Goal: Task Accomplishment & Management: Manage account settings

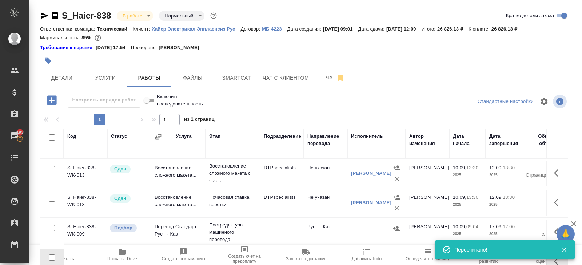
scroll to position [67, 0]
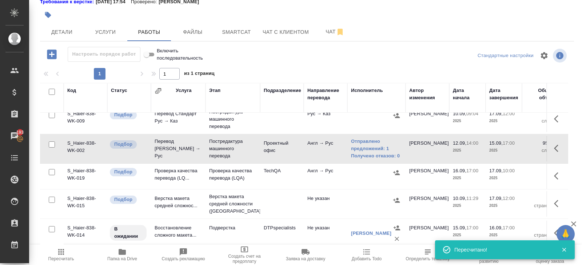
click at [61, 254] on icon "button" at bounding box center [61, 252] width 6 height 6
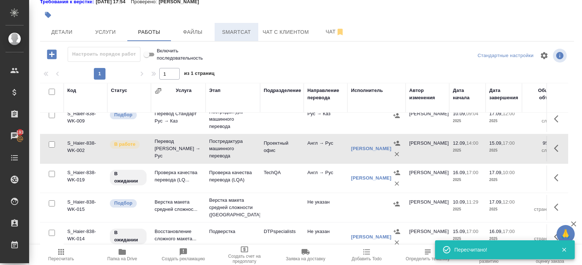
click at [229, 33] on span "Smartcat" at bounding box center [236, 32] width 35 height 9
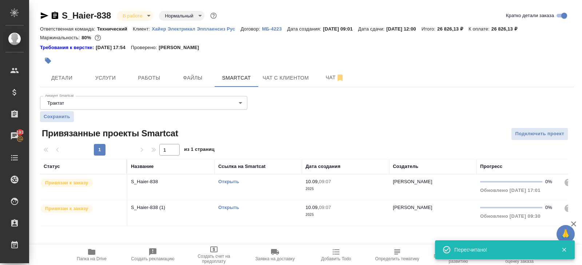
click at [230, 181] on link "Открыть" at bounding box center [228, 181] width 21 height 5
click at [70, 80] on span "Детали" at bounding box center [61, 78] width 35 height 9
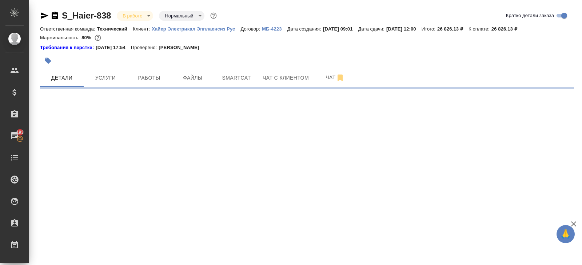
select select "RU"
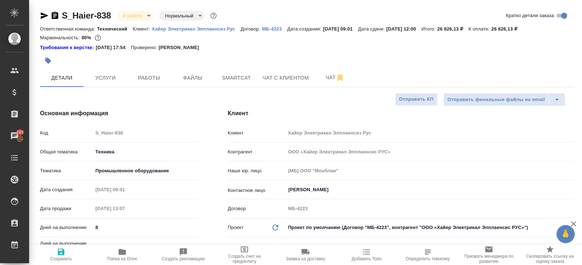
type textarea "x"
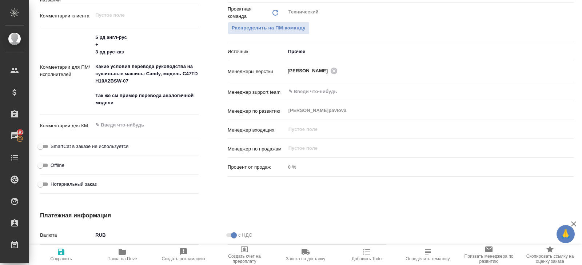
scroll to position [397, 0]
click at [123, 252] on icon "button" at bounding box center [122, 252] width 7 height 6
type textarea "x"
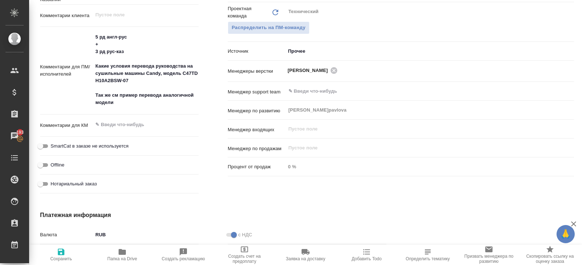
type textarea "x"
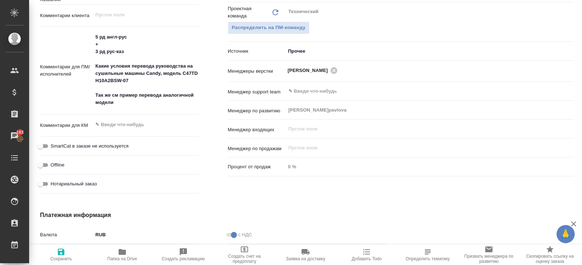
type textarea "x"
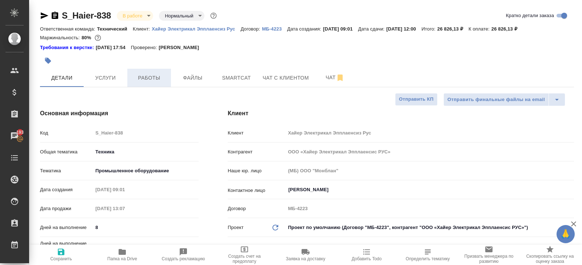
click at [159, 74] on span "Работы" at bounding box center [149, 78] width 35 height 9
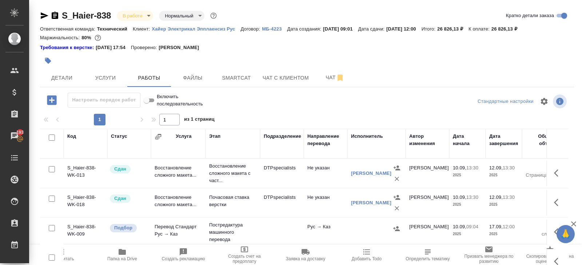
scroll to position [71, 0]
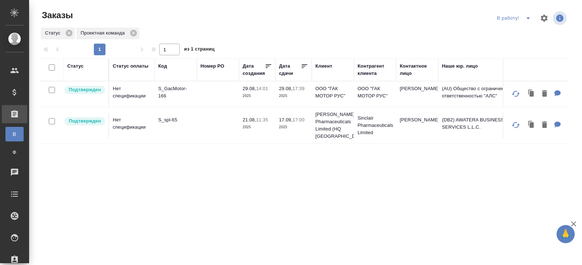
click at [163, 93] on p "S_GacMotor-166" at bounding box center [175, 92] width 35 height 15
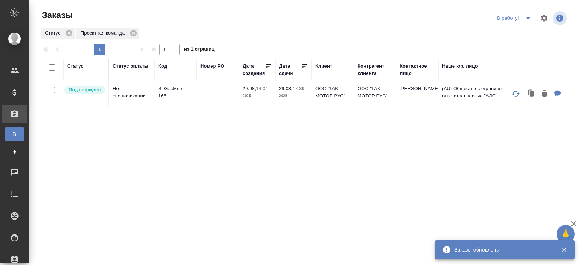
click at [167, 122] on div "Статус Статус оплаты Код Номер PO Дата создания Дата сдачи Клиент Контрагент кл…" at bounding box center [304, 190] width 529 height 262
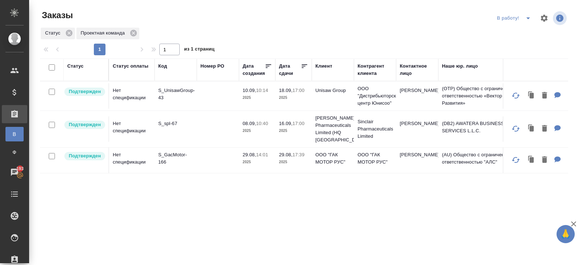
click at [171, 86] on td "S_UnisawGroup-43" at bounding box center [176, 95] width 42 height 25
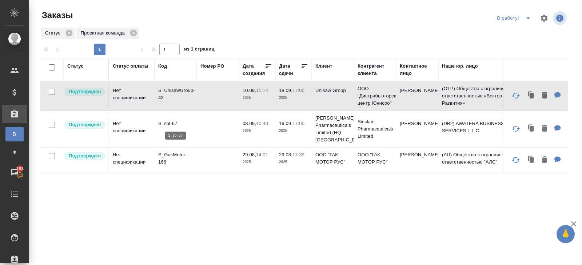
click at [163, 123] on p "S_spl-67" at bounding box center [175, 123] width 35 height 7
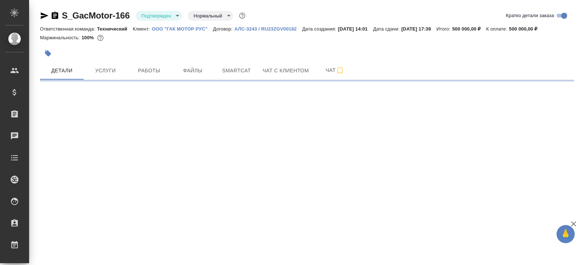
select select "RU"
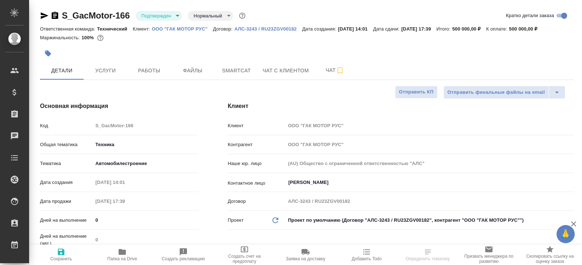
type textarea "x"
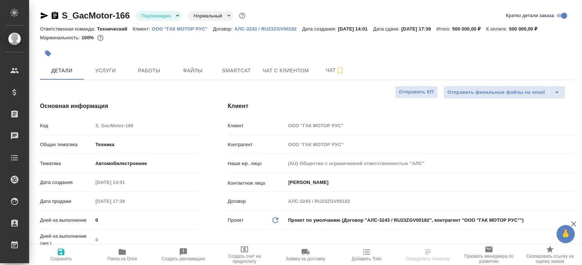
type textarea "x"
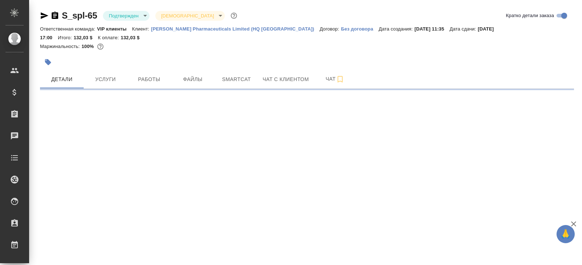
select select "RU"
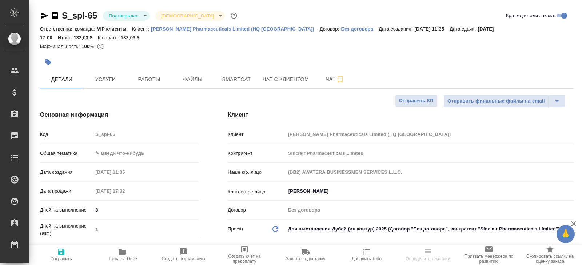
type textarea "x"
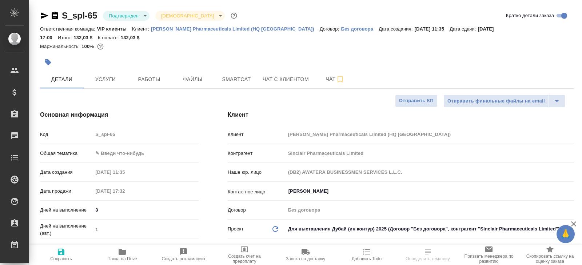
type textarea "x"
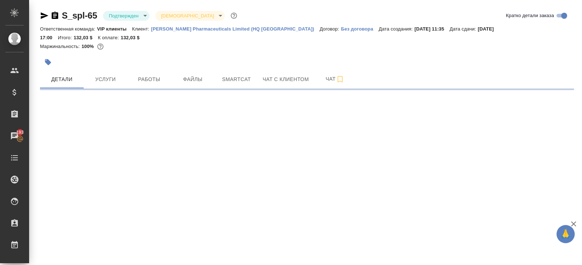
select select "RU"
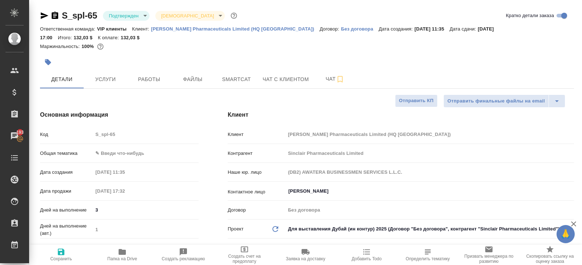
type textarea "x"
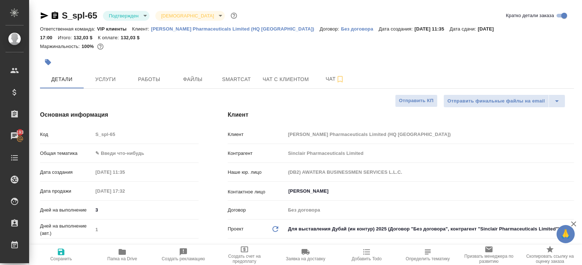
type textarea "x"
click at [115, 254] on span "Папка на Drive" at bounding box center [122, 255] width 52 height 14
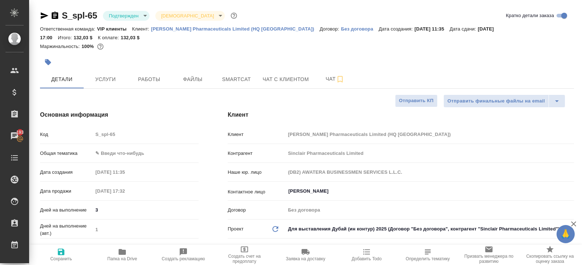
type textarea "x"
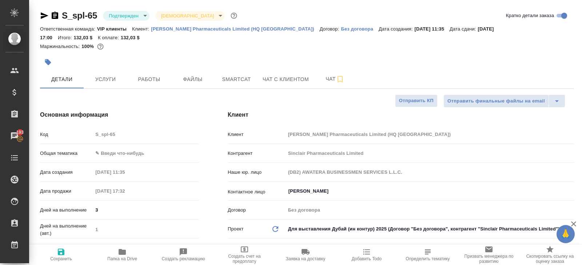
type textarea "x"
click at [44, 16] on icon "button" at bounding box center [44, 15] width 9 height 9
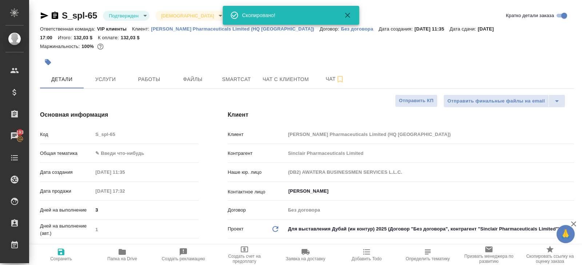
type textarea "x"
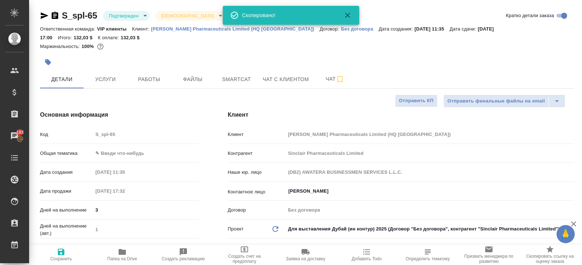
type textarea "x"
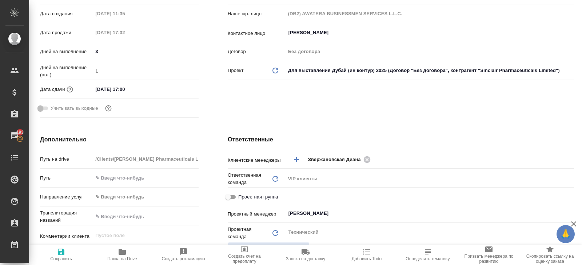
scroll to position [171, 0]
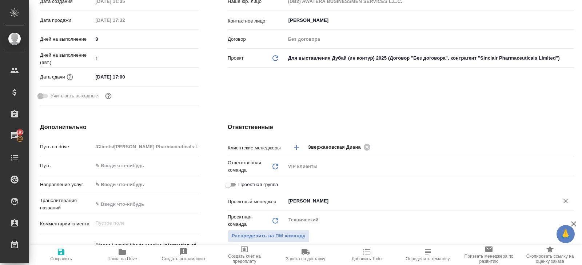
click at [314, 197] on input "Габриелян Гаянэ" at bounding box center [418, 201] width 260 height 9
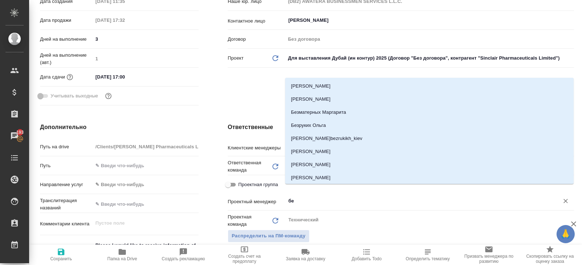
type input "бел"
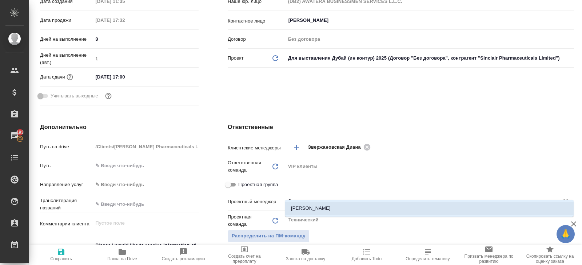
click at [311, 207] on li "[PERSON_NAME]" at bounding box center [429, 208] width 289 height 13
type textarea "x"
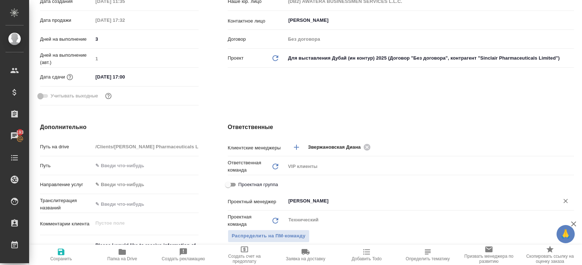
type input "[PERSON_NAME]"
click at [66, 252] on span "Сохранить" at bounding box center [61, 255] width 52 height 14
type textarea "x"
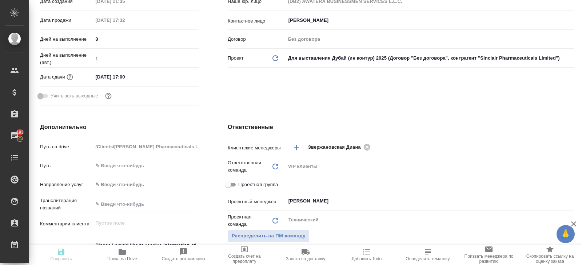
type textarea "x"
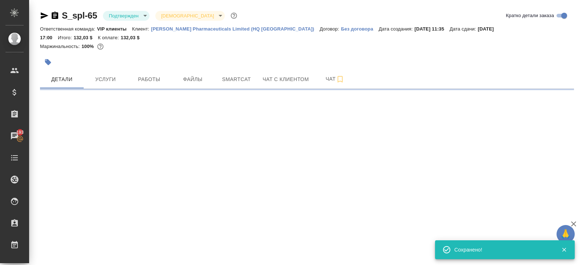
select select "RU"
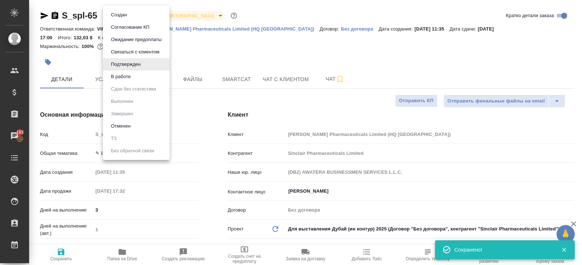
click at [128, 12] on body "🙏 .cls-1 fill:#fff; AWATERA Belyakova Yulia Клиенты Спецификации Заказы 193 Чат…" at bounding box center [291, 132] width 582 height 265
type textarea "x"
click at [125, 76] on button "В работе" at bounding box center [121, 77] width 24 height 8
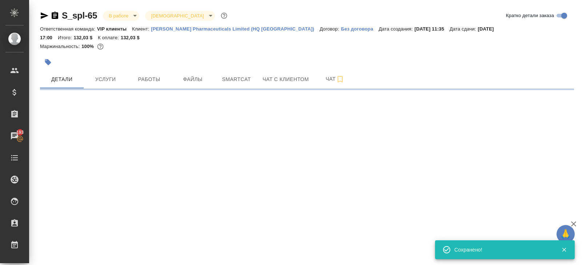
select select "RU"
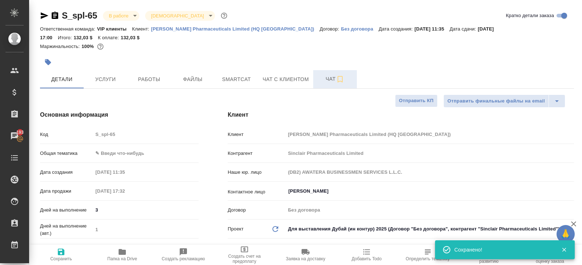
click at [333, 75] on span "Чат" at bounding box center [335, 79] width 35 height 9
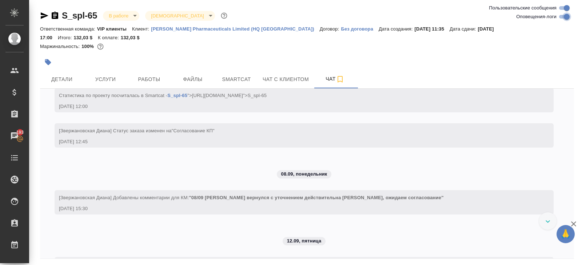
click at [562, 16] on input "Оповещения-логи" at bounding box center [567, 16] width 26 height 9
checkbox input "false"
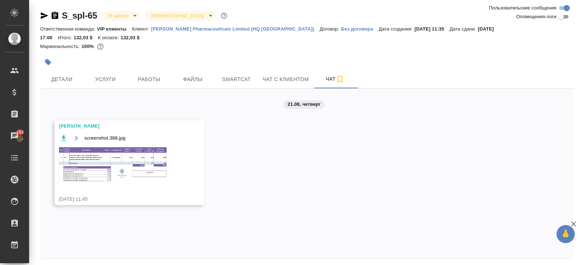
click at [140, 156] on img at bounding box center [113, 164] width 109 height 37
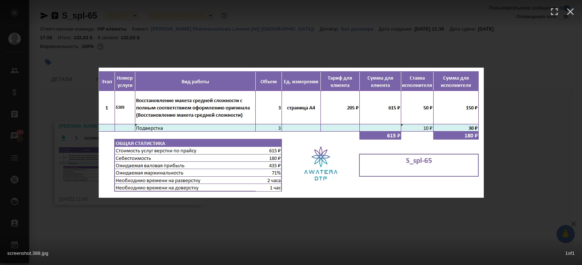
click at [157, 241] on div "screenshot.388.jpg 1 of 1" at bounding box center [291, 251] width 582 height 27
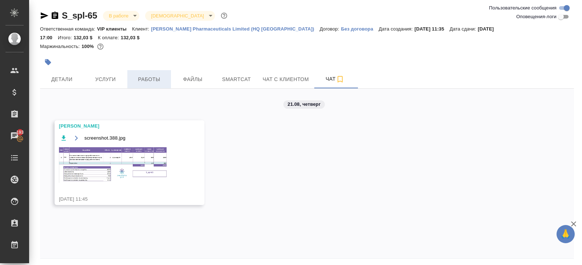
click at [151, 75] on span "Работы" at bounding box center [149, 79] width 35 height 9
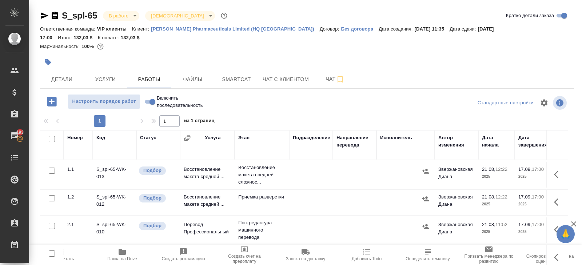
scroll to position [39, 0]
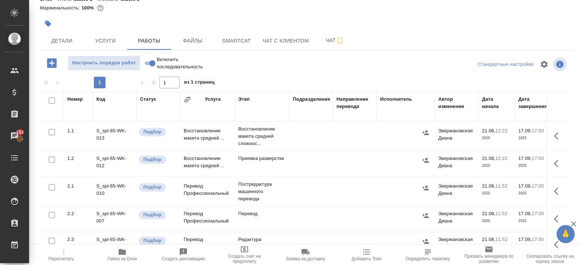
click at [554, 130] on button "button" at bounding box center [558, 135] width 17 height 17
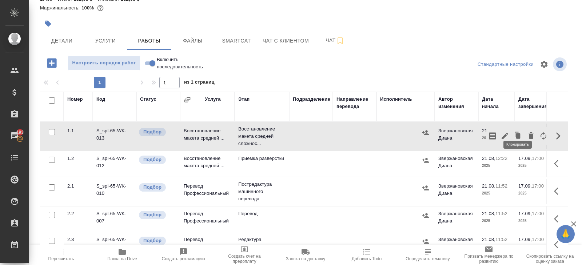
click at [503, 132] on icon "button" at bounding box center [505, 136] width 9 height 9
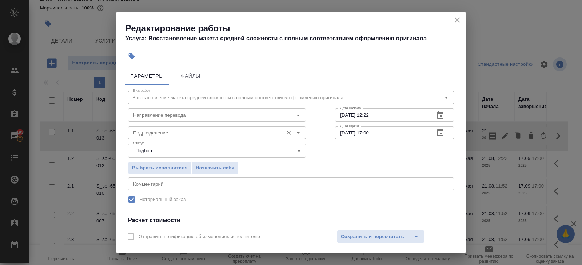
click at [210, 134] on input "Подразделение" at bounding box center [204, 133] width 149 height 9
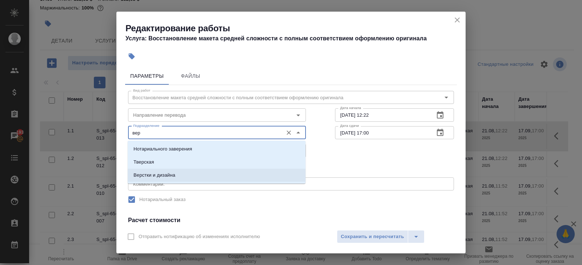
click at [177, 173] on li "Верстки и дизайна" at bounding box center [217, 175] width 178 height 13
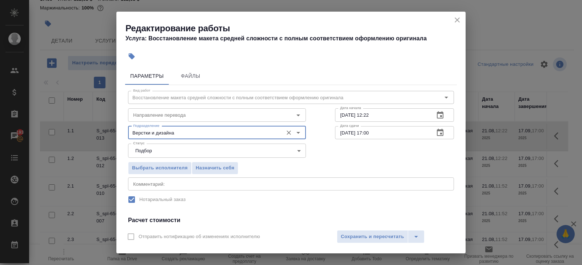
scroll to position [92, 0]
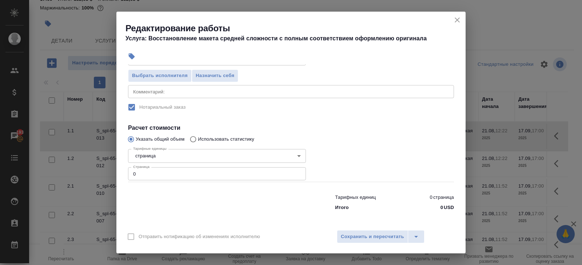
type input "Верстки и дизайна"
click at [173, 174] on input "0" at bounding box center [217, 173] width 178 height 13
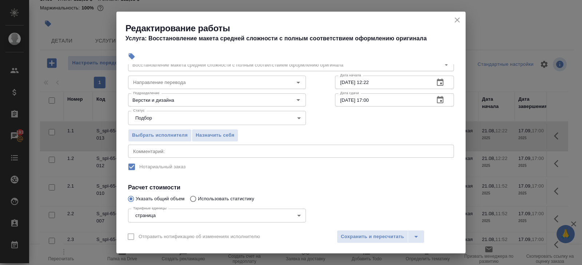
scroll to position [0, 0]
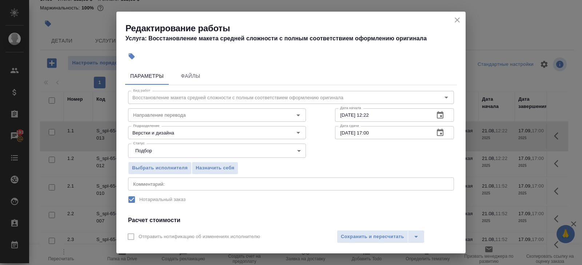
type input "3"
click at [438, 111] on icon "button" at bounding box center [440, 115] width 9 height 9
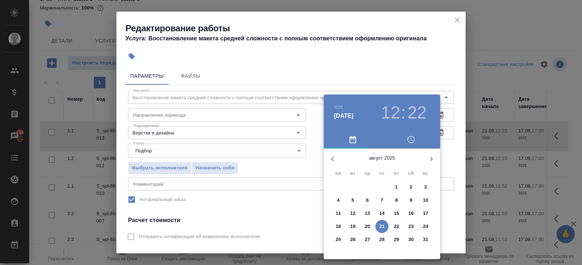
click at [432, 158] on icon "button" at bounding box center [432, 159] width 3 height 4
click at [396, 201] on p "12" at bounding box center [396, 200] width 5 height 7
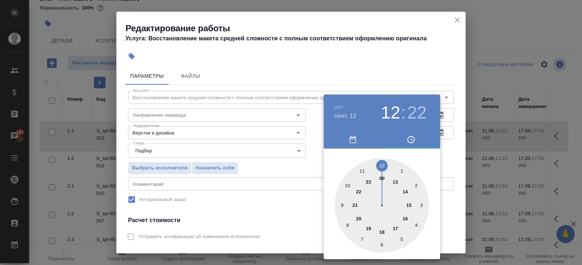
click at [395, 229] on div at bounding box center [382, 205] width 95 height 95
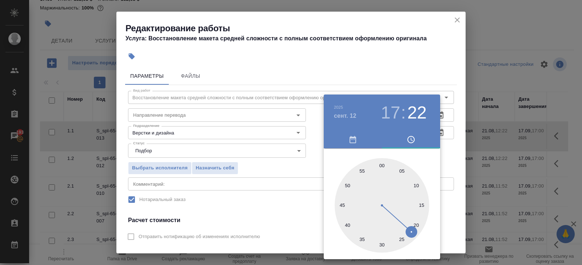
type input "12.09.2025 17:31"
click at [380, 244] on div at bounding box center [382, 205] width 95 height 95
click at [446, 145] on div at bounding box center [291, 132] width 582 height 265
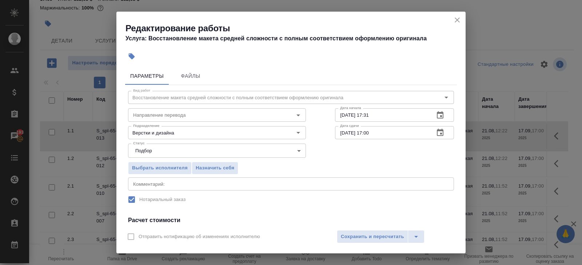
click at [438, 137] on icon "button" at bounding box center [440, 133] width 9 height 9
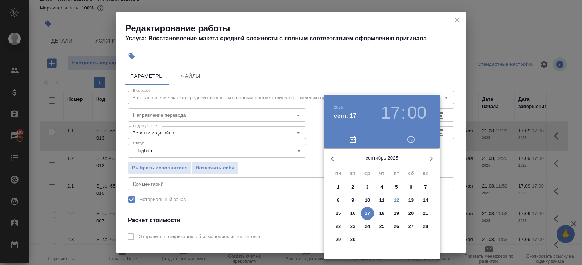
click at [341, 212] on span "15" at bounding box center [338, 213] width 13 height 7
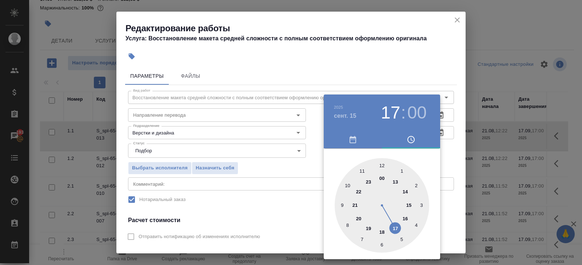
type input "15.09.2025 11:00"
click at [364, 169] on div at bounding box center [382, 205] width 95 height 95
click at [278, 193] on div at bounding box center [291, 132] width 582 height 265
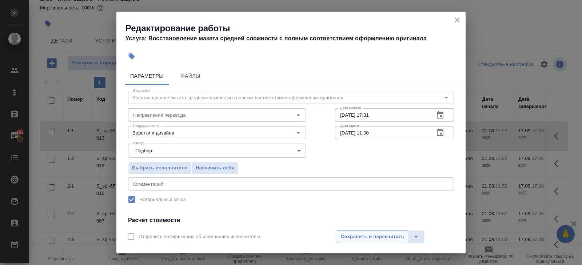
click at [345, 238] on span "Сохранить и пересчитать" at bounding box center [372, 237] width 63 height 8
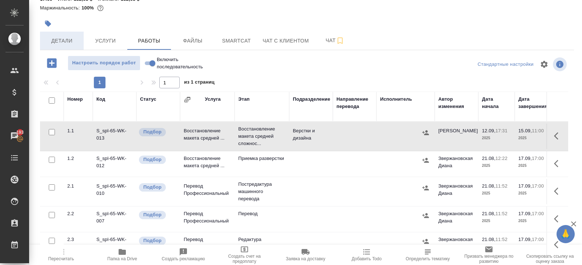
click at [70, 36] on span "Детали" at bounding box center [61, 40] width 35 height 9
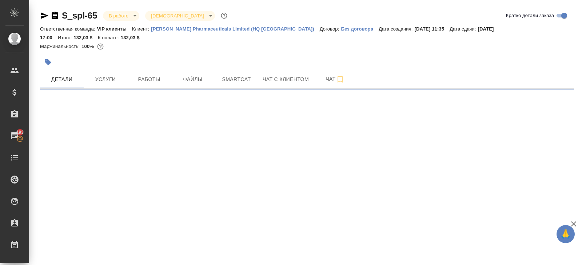
select select "RU"
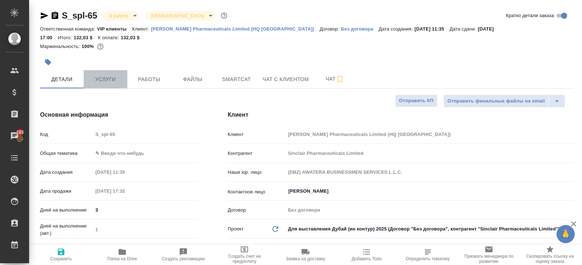
click at [110, 75] on span "Услуги" at bounding box center [105, 79] width 35 height 9
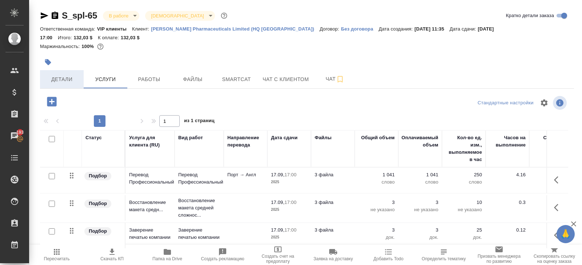
click at [69, 75] on span "Детали" at bounding box center [61, 79] width 35 height 9
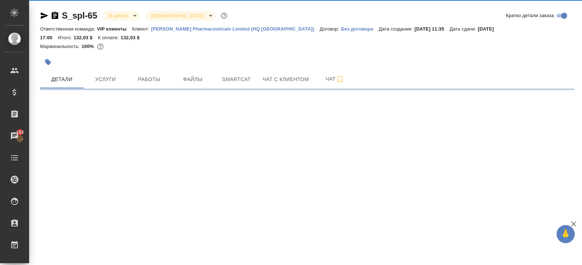
select select "RU"
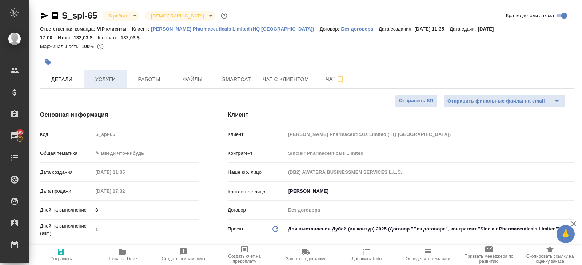
click at [113, 76] on button "Услуги" at bounding box center [106, 79] width 44 height 18
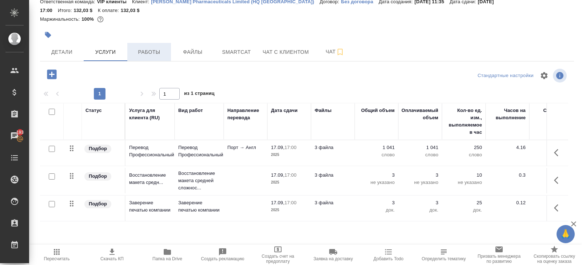
scroll to position [31, 0]
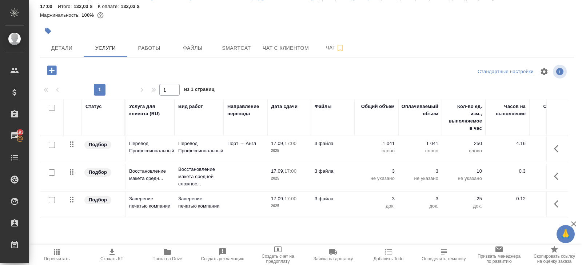
click at [153, 49] on div "S_spl-65 В работе inProgress Святая троица holyTrinity Кратко детали заказа Отв…" at bounding box center [307, 121] width 542 height 305
click at [150, 44] on span "Работы" at bounding box center [149, 48] width 35 height 9
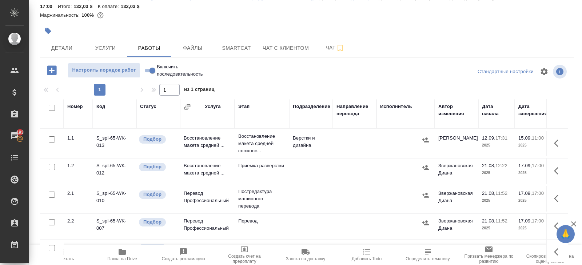
scroll to position [39, 0]
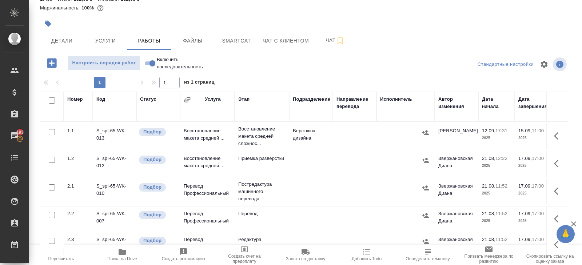
click at [52, 98] on input "checkbox" at bounding box center [52, 101] width 6 height 6
checkbox input "true"
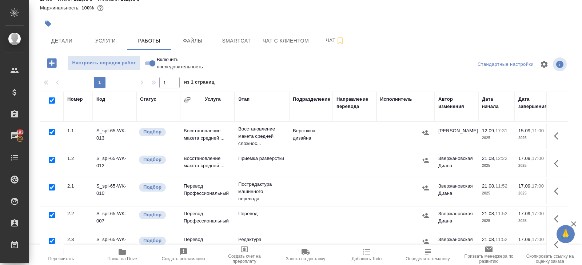
checkbox input "true"
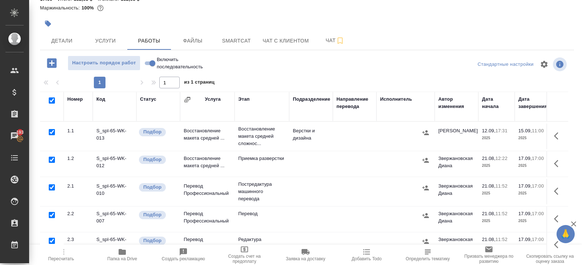
checkbox input "true"
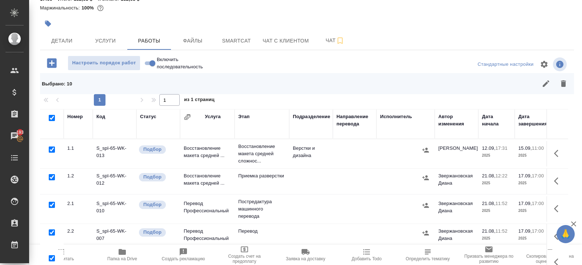
click at [51, 147] on input "checkbox" at bounding box center [52, 150] width 6 height 6
checkbox input "false"
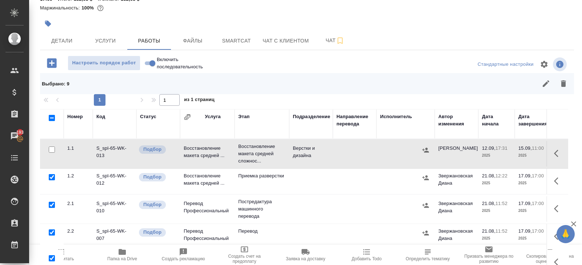
checkbox input "false"
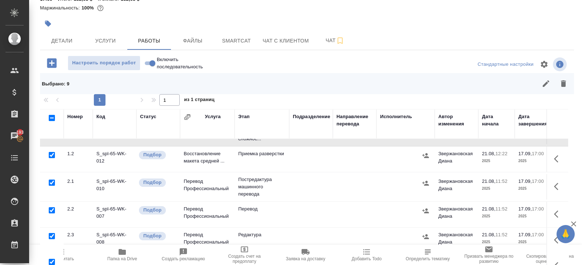
scroll to position [24, 0]
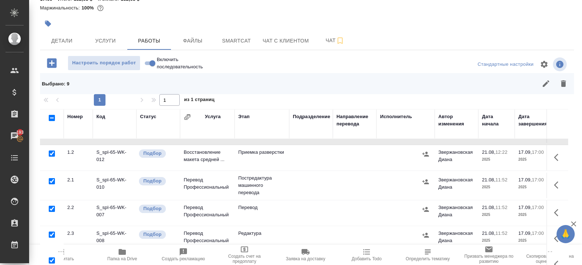
click at [53, 178] on input "checkbox" at bounding box center [52, 181] width 6 height 6
checkbox input "false"
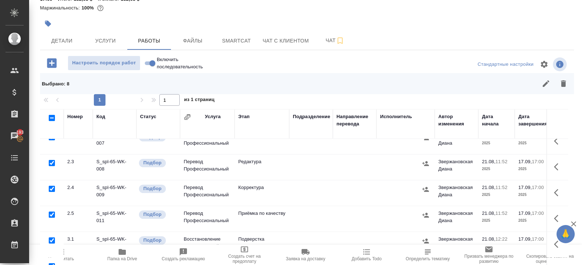
scroll to position [96, 0]
click at [51, 186] on input "checkbox" at bounding box center [52, 189] width 6 height 6
checkbox input "false"
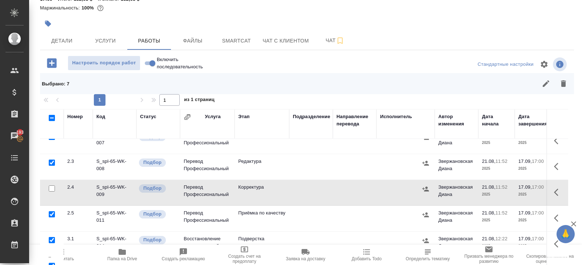
scroll to position [130, 0]
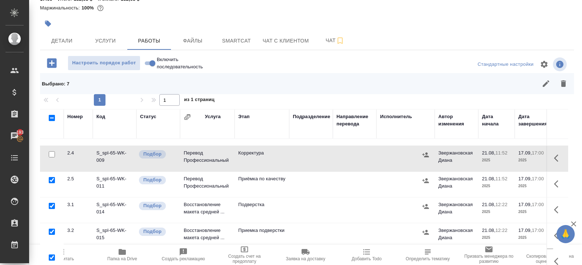
click at [52, 203] on input "checkbox" at bounding box center [52, 206] width 6 height 6
checkbox input "false"
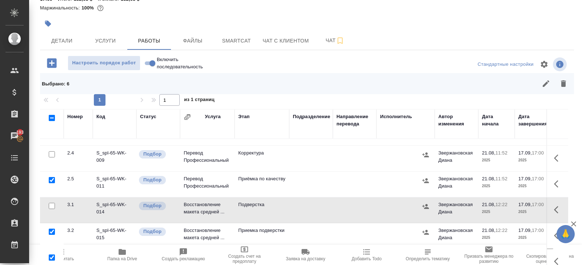
scroll to position [56, 0]
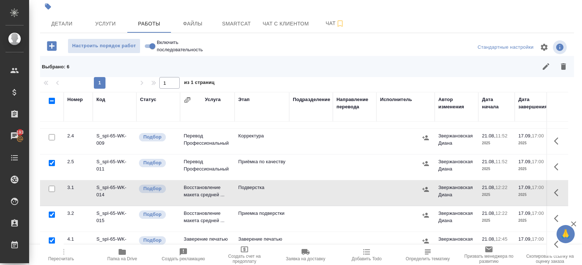
click at [54, 238] on input "checkbox" at bounding box center [52, 241] width 6 height 6
checkbox input "false"
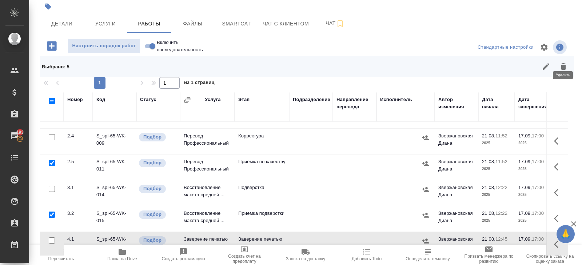
click at [564, 63] on icon "button" at bounding box center [563, 66] width 5 height 7
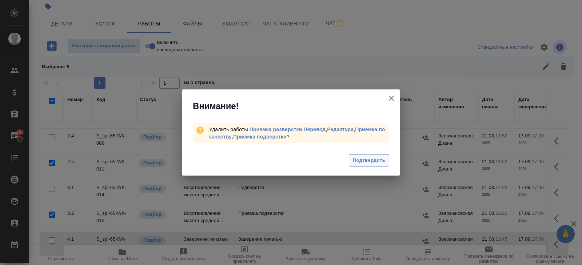
click at [369, 162] on span "Подтвердить" at bounding box center [369, 161] width 32 height 8
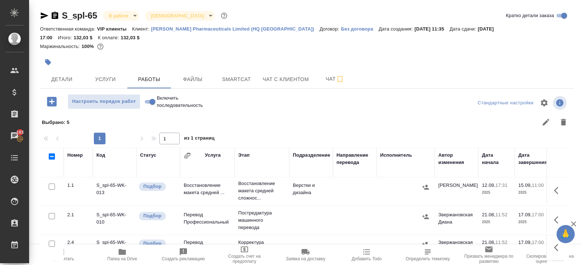
scroll to position [21, 0]
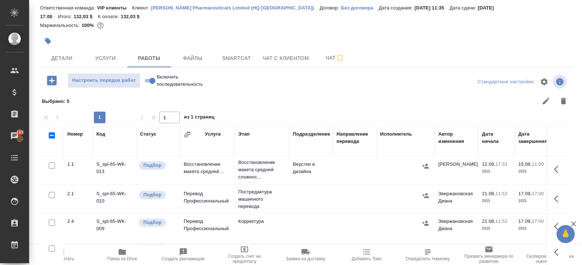
click at [73, 67] on hr at bounding box center [307, 67] width 534 height 0
click at [72, 54] on button "Детали" at bounding box center [62, 58] width 44 height 18
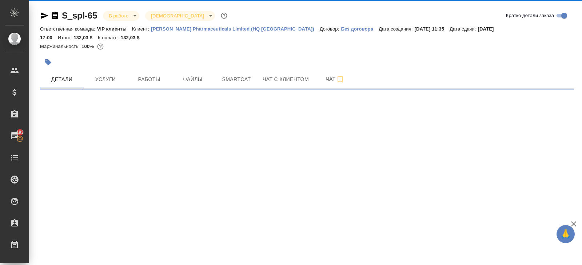
select select "RU"
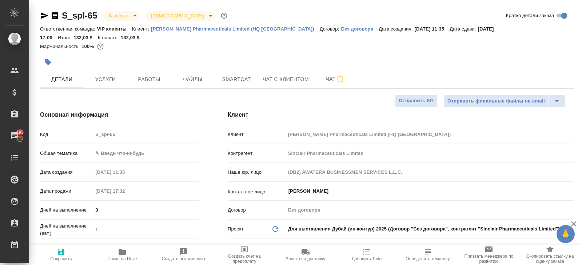
type textarea "x"
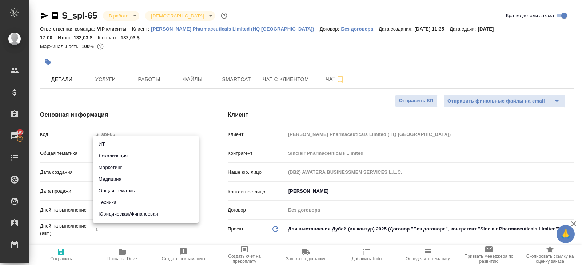
click at [129, 147] on body "🙏 .cls-1 fill:#fff; AWATERA Belyakova Yulia Клиенты Спецификации Заказы 193 Чат…" at bounding box center [291, 132] width 582 height 265
click at [107, 181] on li "Медицина" at bounding box center [146, 180] width 106 height 12
type input "med"
type textarea "x"
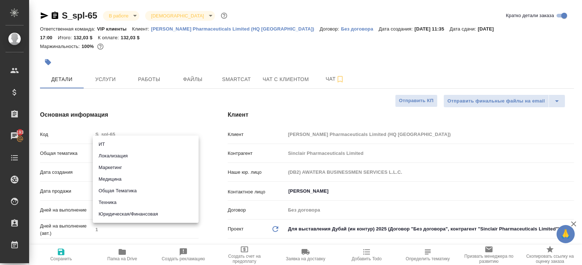
type textarea "x"
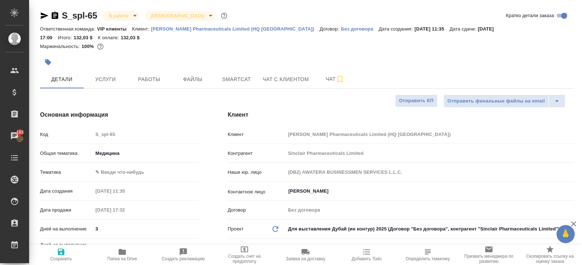
click at [106, 158] on body "🙏 .cls-1 fill:#fff; AWATERA Belyakova Yulia Клиенты Спецификации Заказы 193 Чат…" at bounding box center [291, 132] width 582 height 265
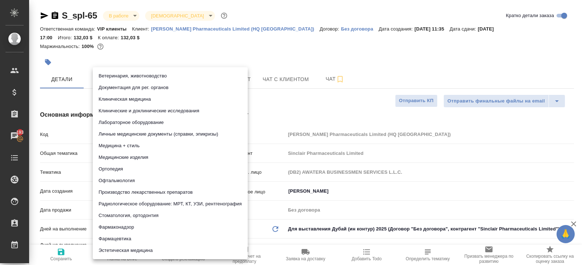
type textarea "x"
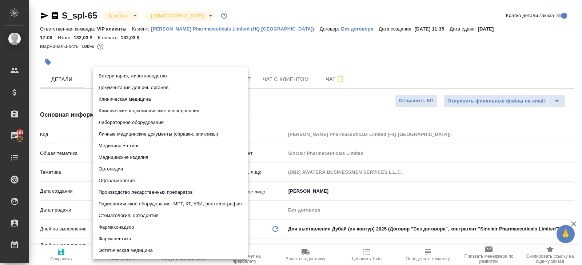
type textarea "x"
click at [135, 87] on li "Документация для рег. органов" at bounding box center [170, 88] width 155 height 12
type textarea "x"
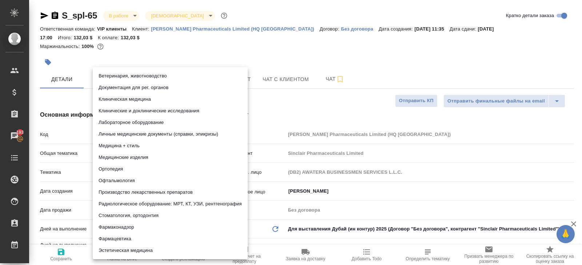
type input "5f647205b73bc97568ca66c6"
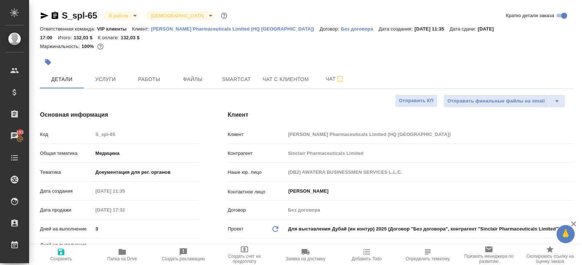
click at [61, 254] on icon "button" at bounding box center [61, 252] width 9 height 9
type textarea "x"
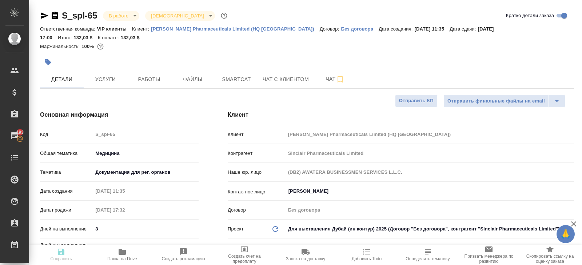
type textarea "x"
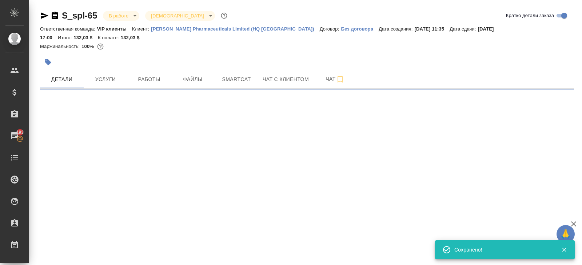
select select "RU"
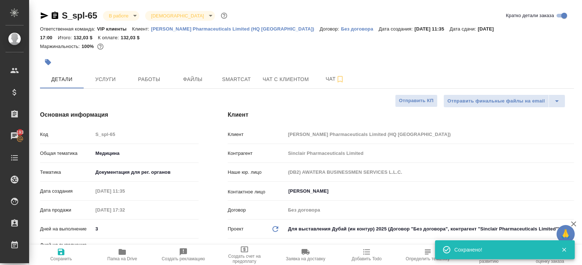
type textarea "x"
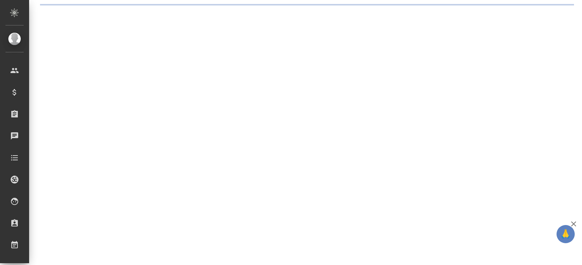
select select "RU"
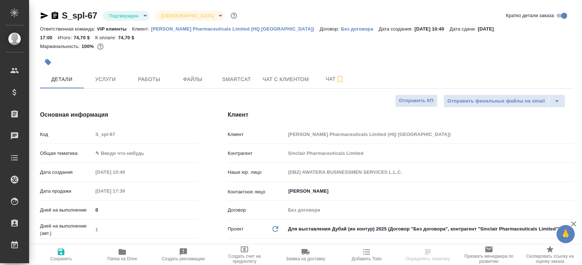
type textarea "x"
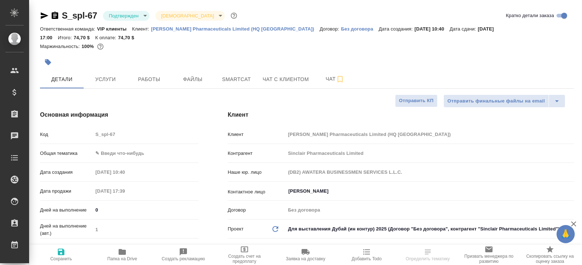
type textarea "x"
click at [119, 75] on span "Услуги" at bounding box center [105, 79] width 35 height 9
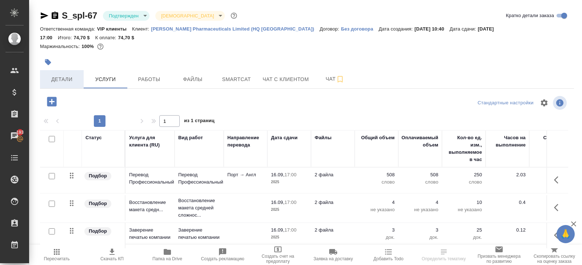
click at [50, 75] on span "Детали" at bounding box center [61, 79] width 35 height 9
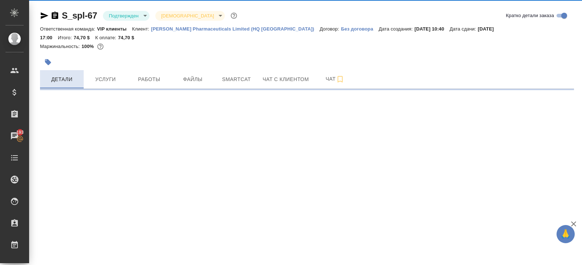
select select "RU"
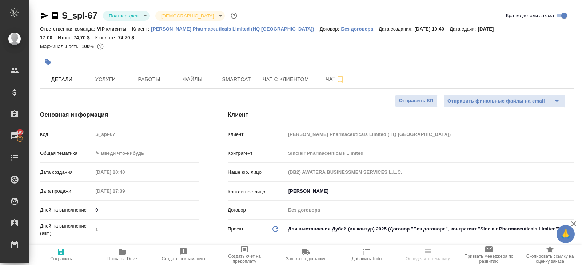
type textarea "x"
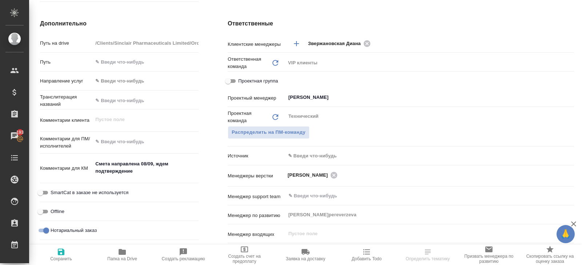
scroll to position [277, 0]
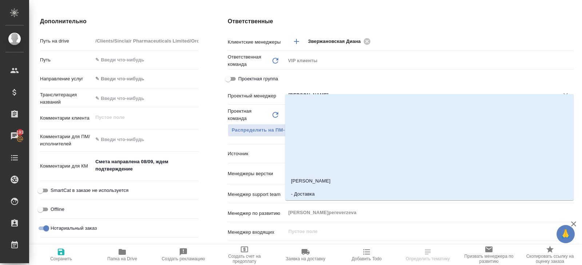
click at [311, 91] on input "Габриелян Гаянэ" at bounding box center [418, 95] width 260 height 9
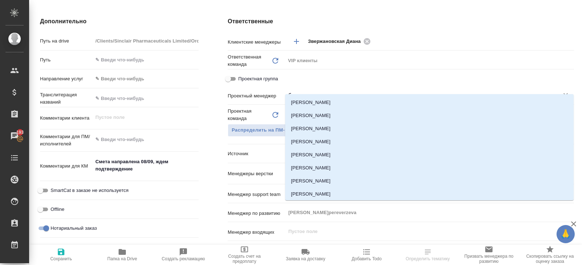
type input "бел"
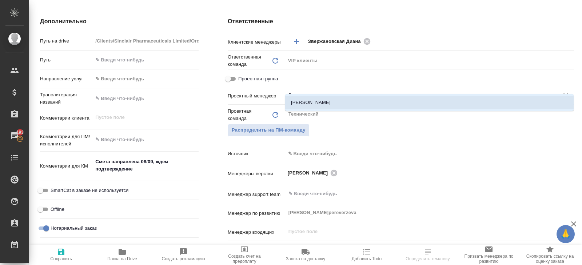
click at [300, 103] on li "[PERSON_NAME]" at bounding box center [429, 102] width 289 height 13
type textarea "x"
type input "[PERSON_NAME]"
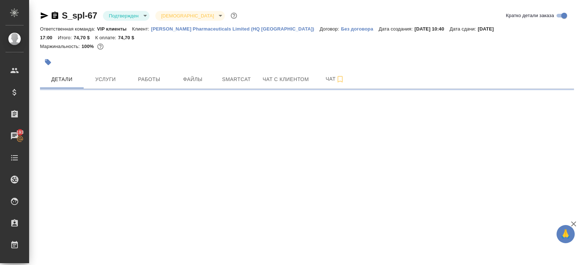
click at [61, 249] on div ".cls-1 fill:#fff; AWATERA Belyakova Yulia Клиенты Спецификации Заказы 193 Чаты …" at bounding box center [291, 132] width 582 height 265
select select "RU"
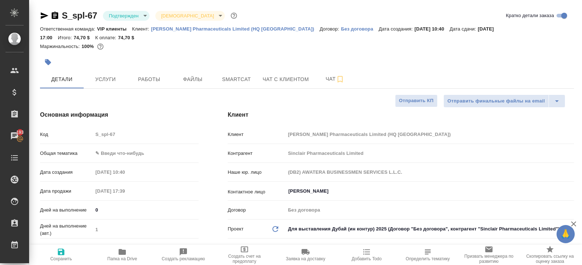
type textarea "x"
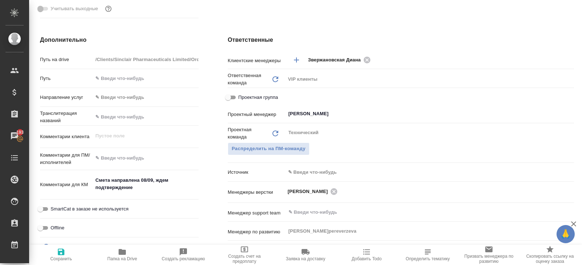
scroll to position [274, 0]
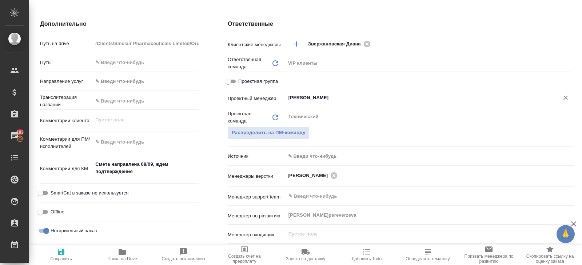
click at [293, 94] on input "Габриелян Гаянэ" at bounding box center [418, 98] width 260 height 9
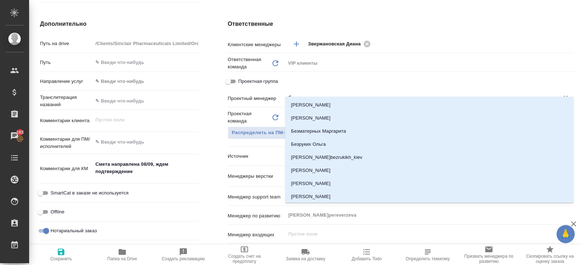
type input "бел"
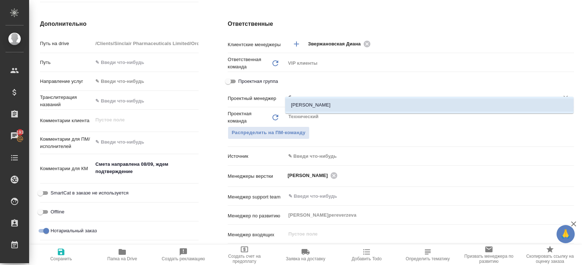
click at [296, 103] on li "[PERSON_NAME]" at bounding box center [429, 105] width 289 height 13
type textarea "x"
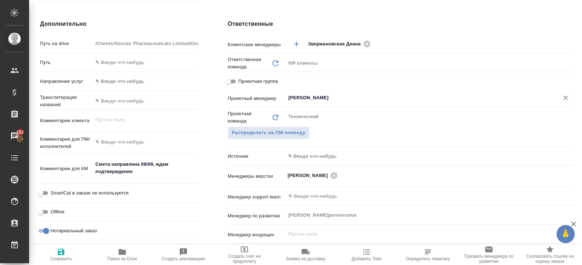
type input "[PERSON_NAME]"
click at [65, 252] on icon "button" at bounding box center [61, 252] width 9 height 9
type textarea "x"
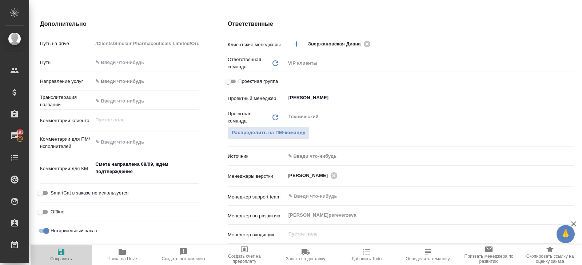
type textarea "x"
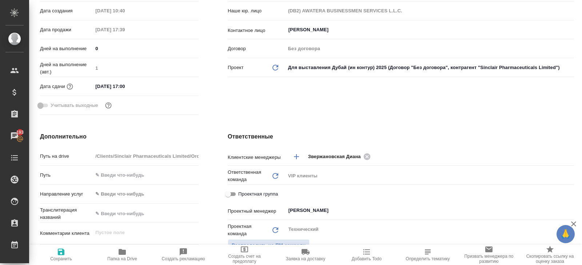
scroll to position [0, 0]
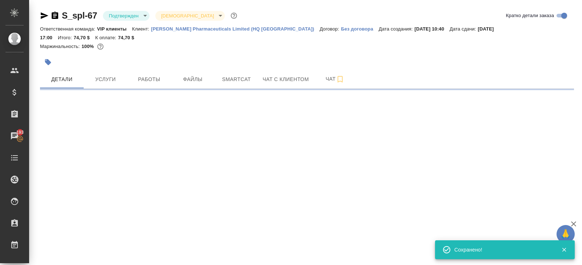
select select "RU"
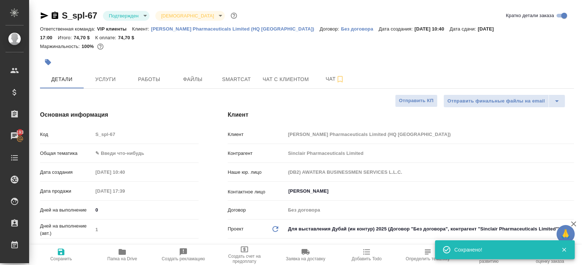
type textarea "x"
click at [126, 18] on body "🙏 .cls-1 fill:#fff; AWATERA Belyakova Yulia Клиенты Спецификации Заказы 193 Чат…" at bounding box center [291, 132] width 582 height 265
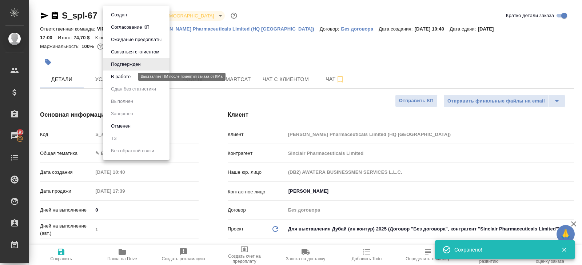
click at [124, 76] on button "В работе" at bounding box center [121, 77] width 24 height 8
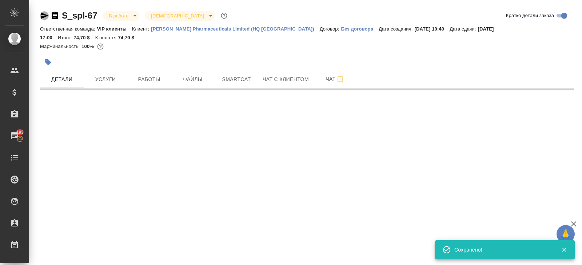
click at [43, 16] on icon "button" at bounding box center [45, 15] width 8 height 7
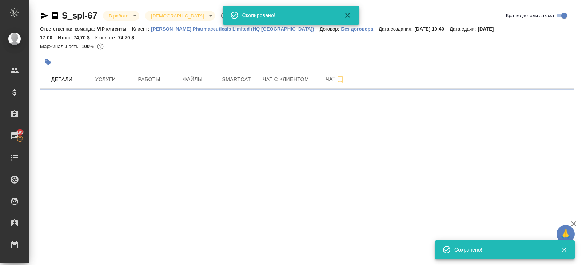
select select "RU"
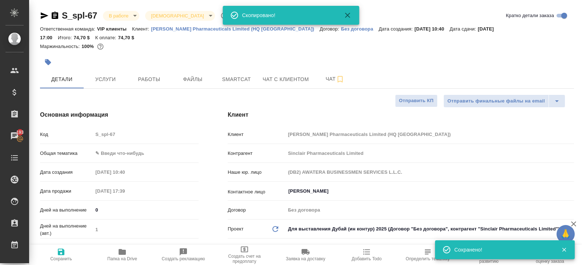
type textarea "x"
click at [332, 70] on button "Чат" at bounding box center [335, 79] width 44 height 18
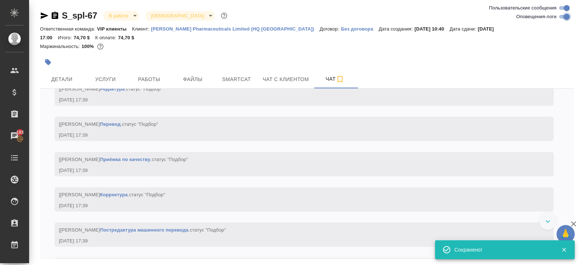
click at [565, 19] on input "Оповещения-логи" at bounding box center [567, 16] width 26 height 9
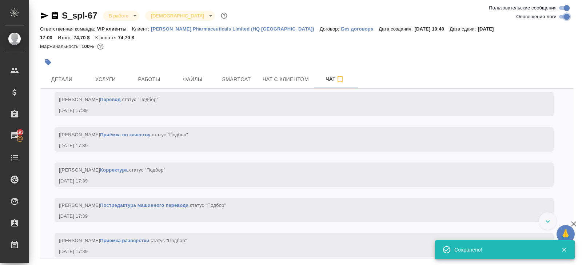
checkbox input "false"
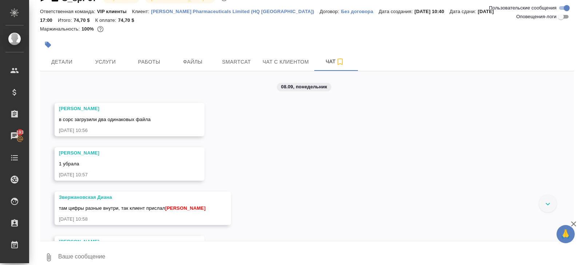
scroll to position [91, 0]
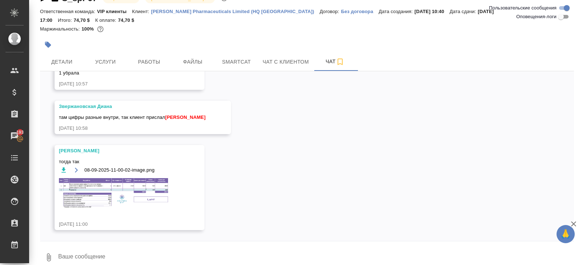
click at [136, 181] on img at bounding box center [113, 193] width 109 height 30
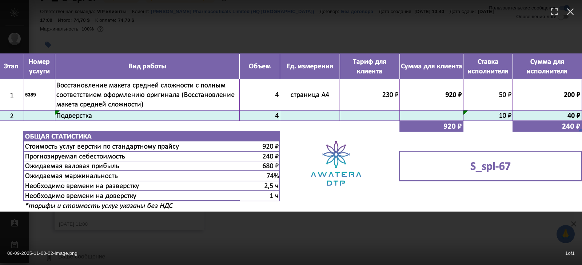
click at [158, 242] on div "08-09-2025-11-00-02-image.png 1 of 1" at bounding box center [291, 251] width 582 height 27
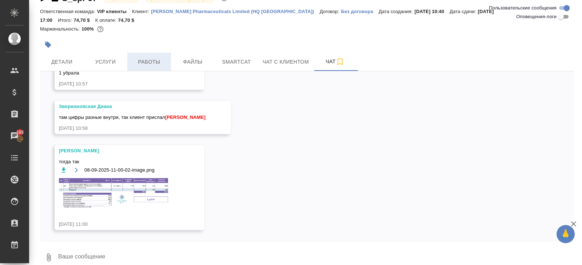
click at [149, 58] on span "Работы" at bounding box center [149, 62] width 35 height 9
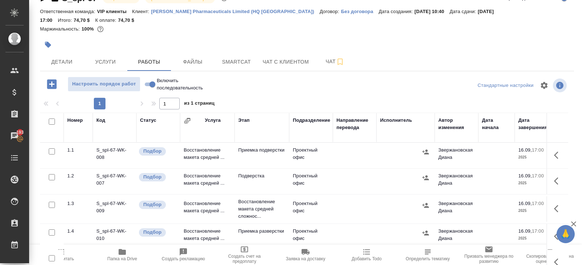
click at [557, 204] on button "button" at bounding box center [558, 208] width 17 height 17
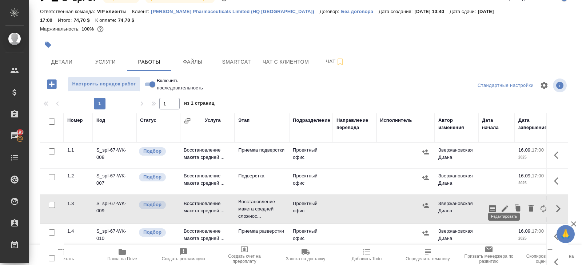
click at [505, 205] on icon "button" at bounding box center [505, 209] width 9 height 9
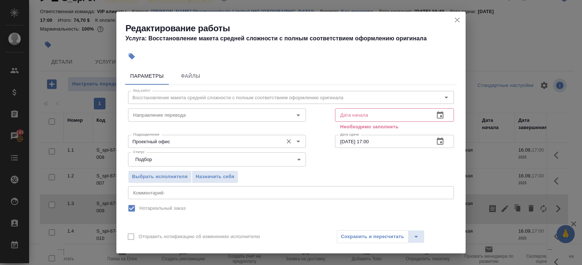
click at [185, 143] on input "Проектный офис" at bounding box center [204, 141] width 149 height 9
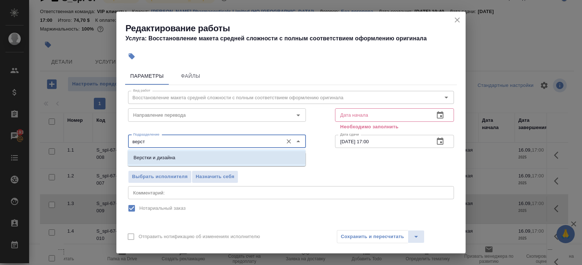
click at [169, 159] on p "Верстки и дизайна" at bounding box center [155, 157] width 42 height 7
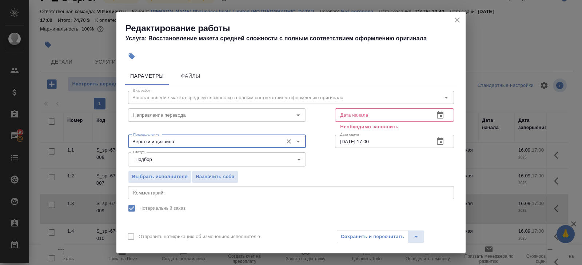
scroll to position [101, 0]
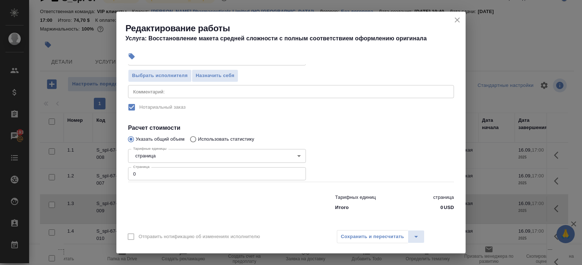
type input "Верстки и дизайна"
click at [161, 175] on input "0" at bounding box center [217, 173] width 178 height 13
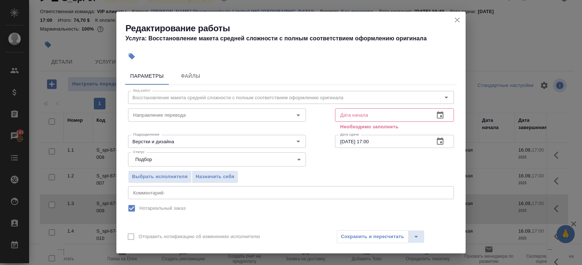
type input "4"
click at [435, 120] on button "button" at bounding box center [440, 115] width 17 height 17
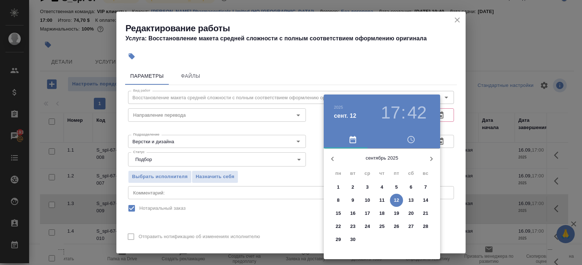
click at [398, 201] on p "12" at bounding box center [396, 200] width 5 height 7
type input "12.09.2025 17:42"
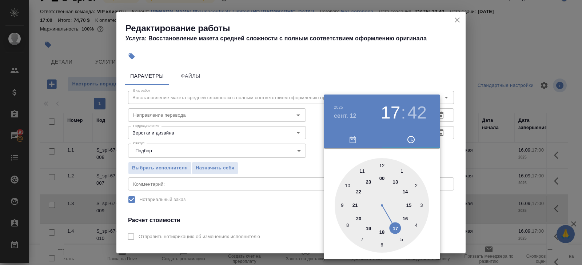
click at [446, 165] on div at bounding box center [291, 132] width 582 height 265
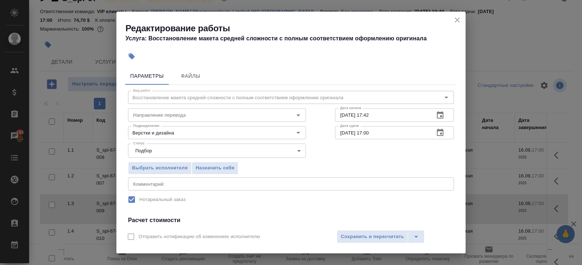
click at [440, 134] on icon "button" at bounding box center [440, 133] width 9 height 9
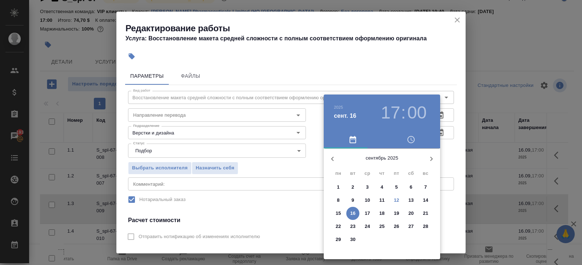
click at [337, 216] on p "15" at bounding box center [338, 213] width 5 height 7
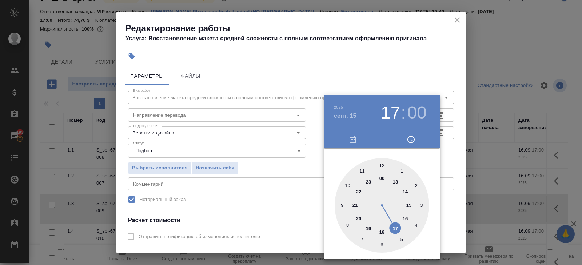
click at [361, 172] on div at bounding box center [382, 205] width 95 height 95
click at [391, 113] on h3 "11" at bounding box center [390, 113] width 19 height 20
click at [388, 119] on h3 "11" at bounding box center [390, 113] width 19 height 20
click at [415, 116] on h3 "00" at bounding box center [417, 113] width 19 height 20
type input "15.09.2025 11:30"
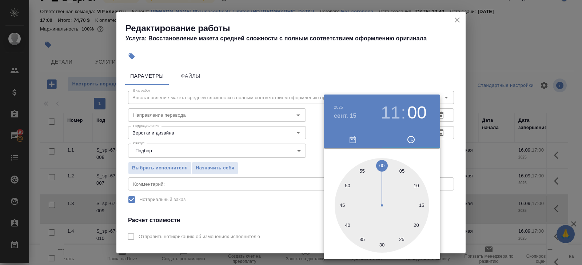
click at [381, 244] on div at bounding box center [382, 205] width 95 height 95
click at [288, 213] on div at bounding box center [291, 132] width 582 height 265
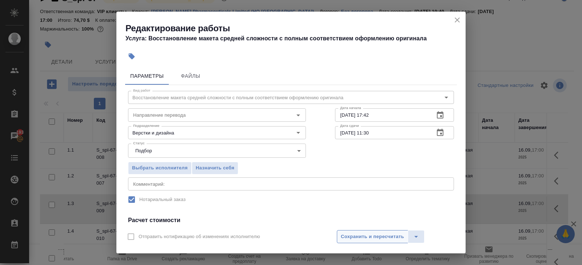
click at [349, 234] on span "Сохранить и пересчитать" at bounding box center [372, 237] width 63 height 8
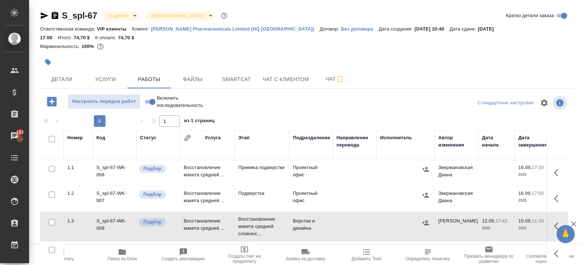
scroll to position [39, 0]
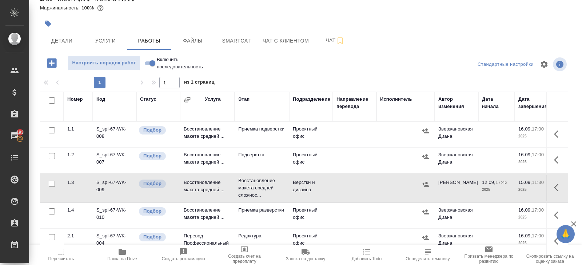
click at [50, 98] on input "checkbox" at bounding box center [52, 101] width 6 height 6
checkbox input "true"
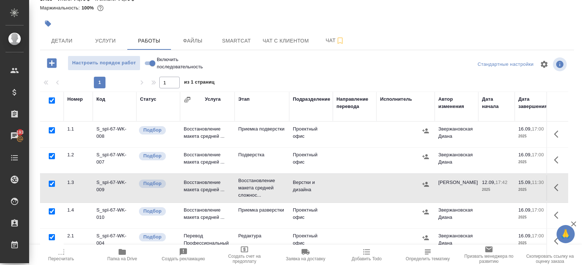
checkbox input "true"
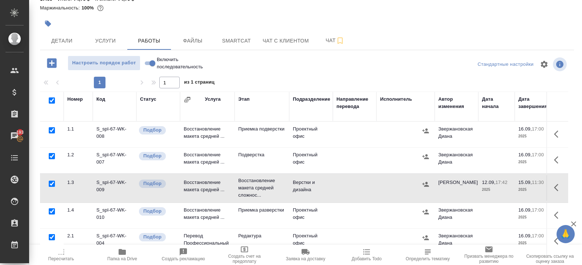
checkbox input "true"
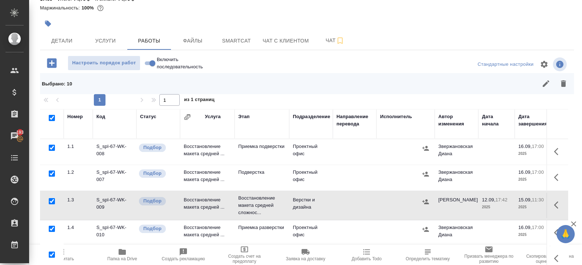
click at [49, 198] on input "checkbox" at bounding box center [52, 201] width 6 height 6
checkbox input "false"
click at [50, 169] on div at bounding box center [52, 174] width 16 height 10
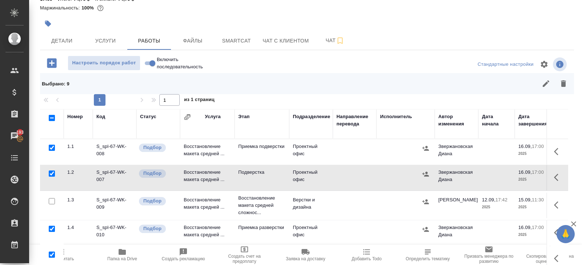
click at [51, 171] on input "checkbox" at bounding box center [52, 174] width 6 height 6
checkbox input "false"
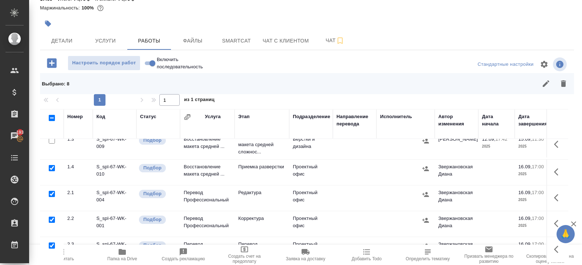
scroll to position [62, 0]
click at [51, 190] on input "checkbox" at bounding box center [52, 193] width 6 height 6
checkbox input "false"
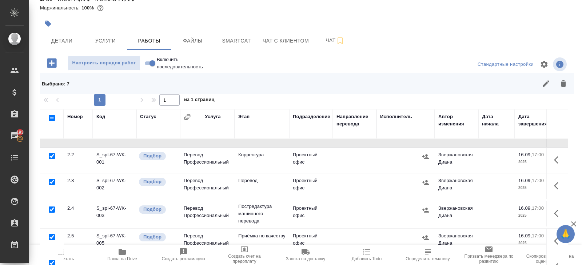
scroll to position [130, 0]
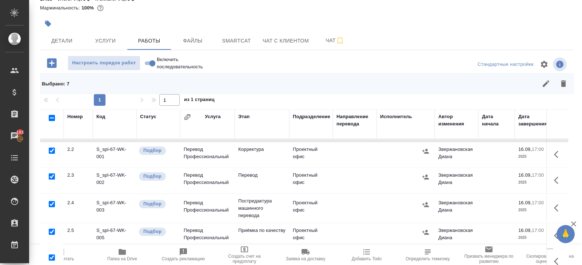
click at [52, 201] on input "checkbox" at bounding box center [52, 204] width 6 height 6
checkbox input "false"
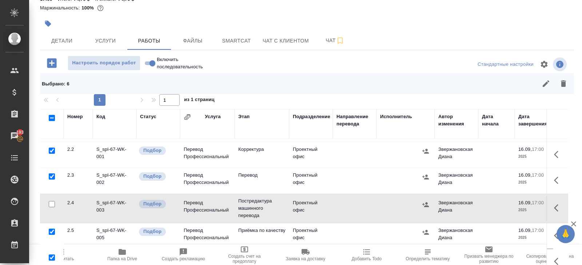
scroll to position [56, 0]
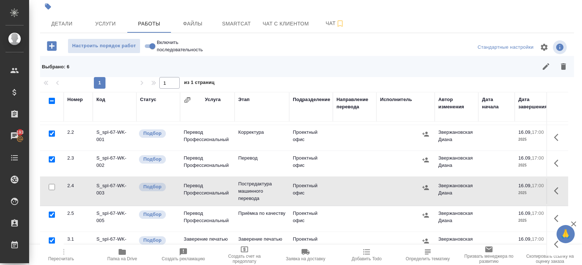
click at [52, 238] on input "checkbox" at bounding box center [52, 241] width 6 height 6
checkbox input "false"
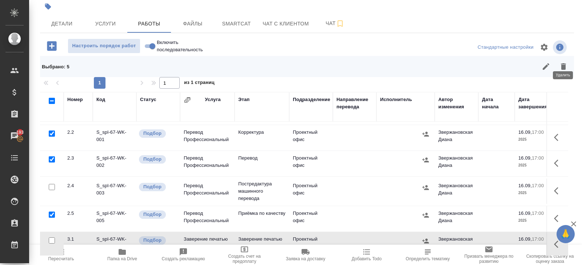
click at [566, 62] on icon "button" at bounding box center [564, 66] width 9 height 9
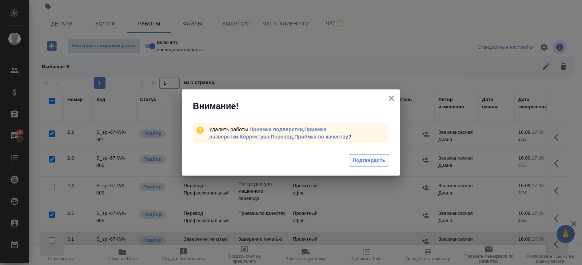
click at [362, 160] on span "Подтвердить" at bounding box center [369, 161] width 32 height 8
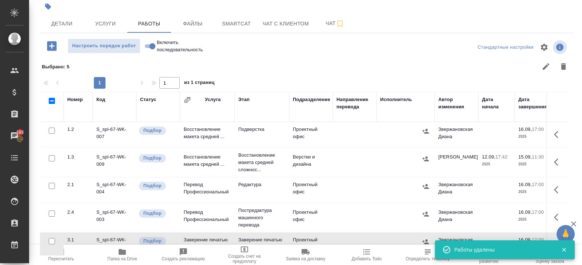
scroll to position [0, 0]
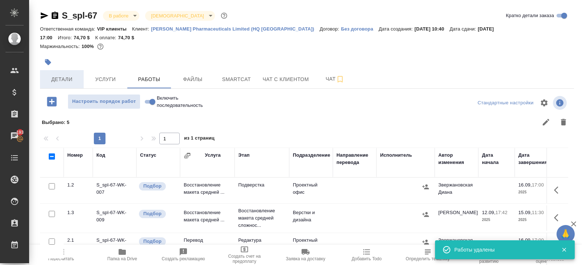
click at [70, 75] on span "Детали" at bounding box center [61, 79] width 35 height 9
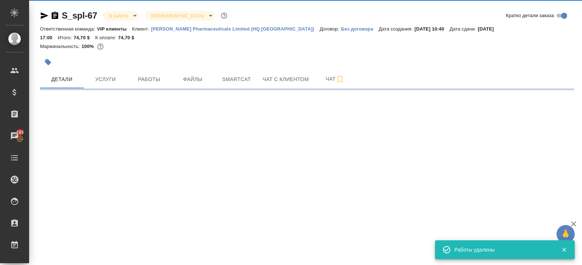
select select "RU"
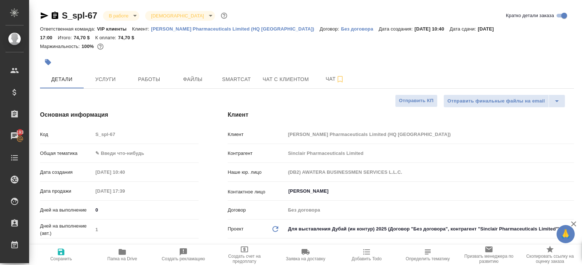
type textarea "x"
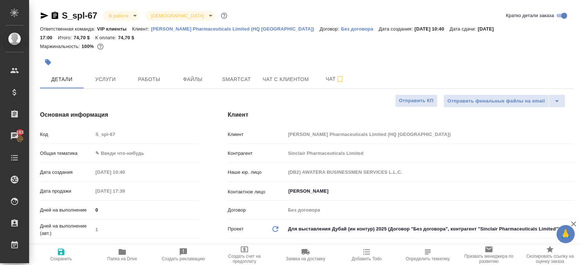
type textarea "x"
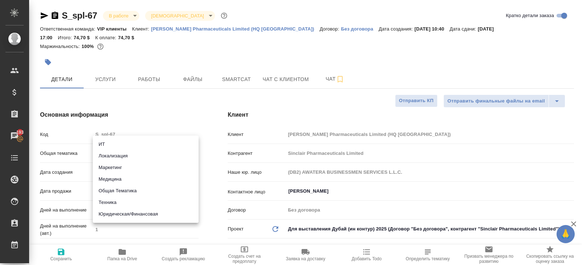
click at [123, 144] on body "🙏 .cls-1 fill:#fff; AWATERA Belyakova Yulia Клиенты Спецификации Заказы 193 Чат…" at bounding box center [291, 132] width 582 height 265
click at [106, 180] on li "Медицина" at bounding box center [146, 180] width 106 height 12
type input "med"
type textarea "x"
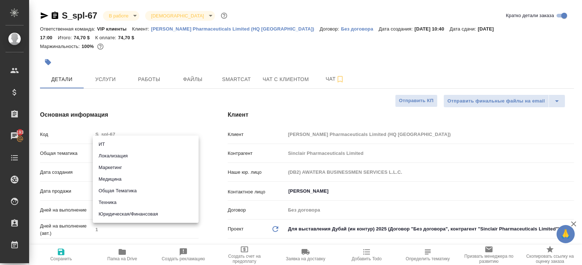
type textarea "x"
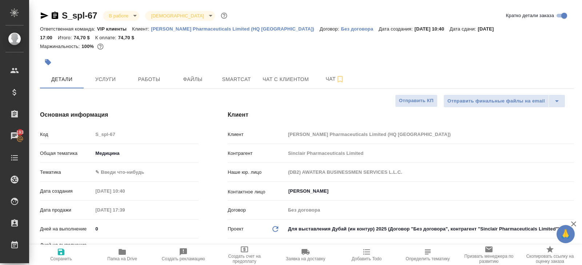
click at [106, 175] on div "Тематика ✎ Введи что-нибудь" at bounding box center [119, 175] width 159 height 19
click at [106, 165] on body "🙏 .cls-1 fill:#fff; AWATERA Belyakova Yulia Клиенты Спецификации Заказы 193 Чат…" at bounding box center [291, 132] width 582 height 265
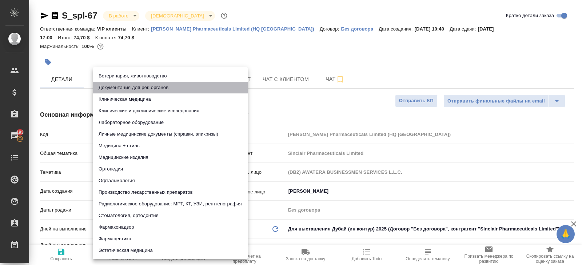
click at [116, 92] on li "Документация для рег. органов" at bounding box center [170, 88] width 155 height 12
type textarea "x"
type input "5f647205b73bc97568ca66c6"
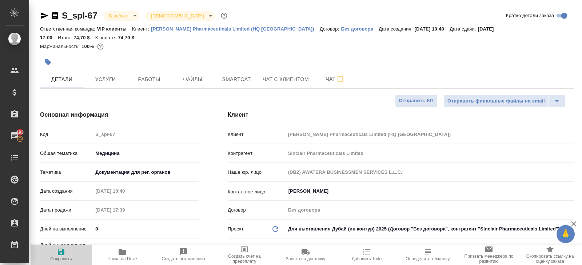
click at [68, 251] on span "Сохранить" at bounding box center [61, 255] width 52 height 14
type textarea "x"
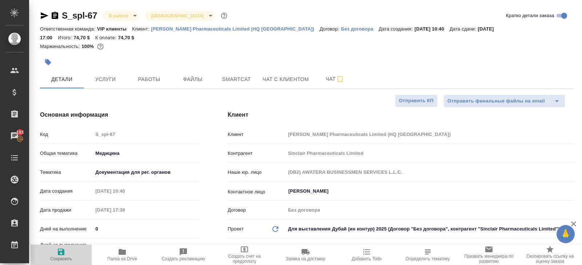
type textarea "x"
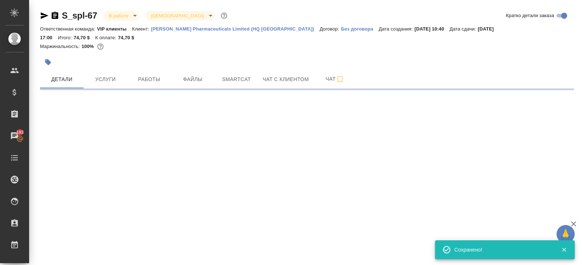
select select "RU"
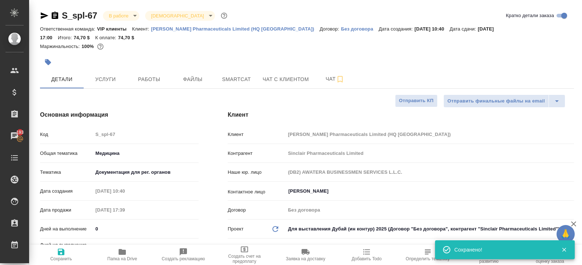
type textarea "x"
